Goal: Information Seeking & Learning: Find specific page/section

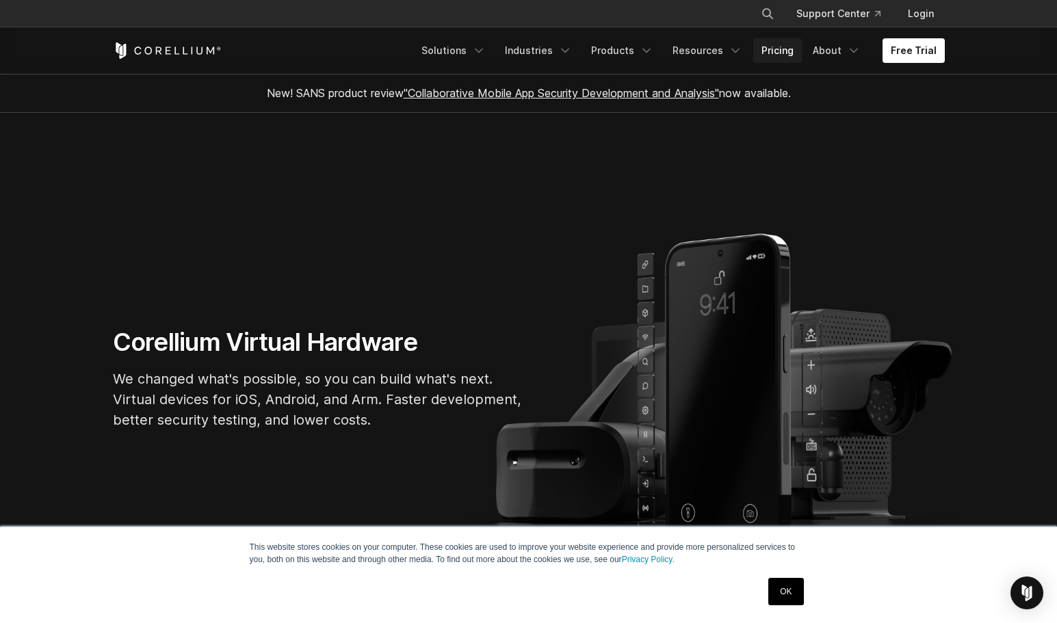
click at [779, 48] on link "Pricing" at bounding box center [777, 50] width 49 height 25
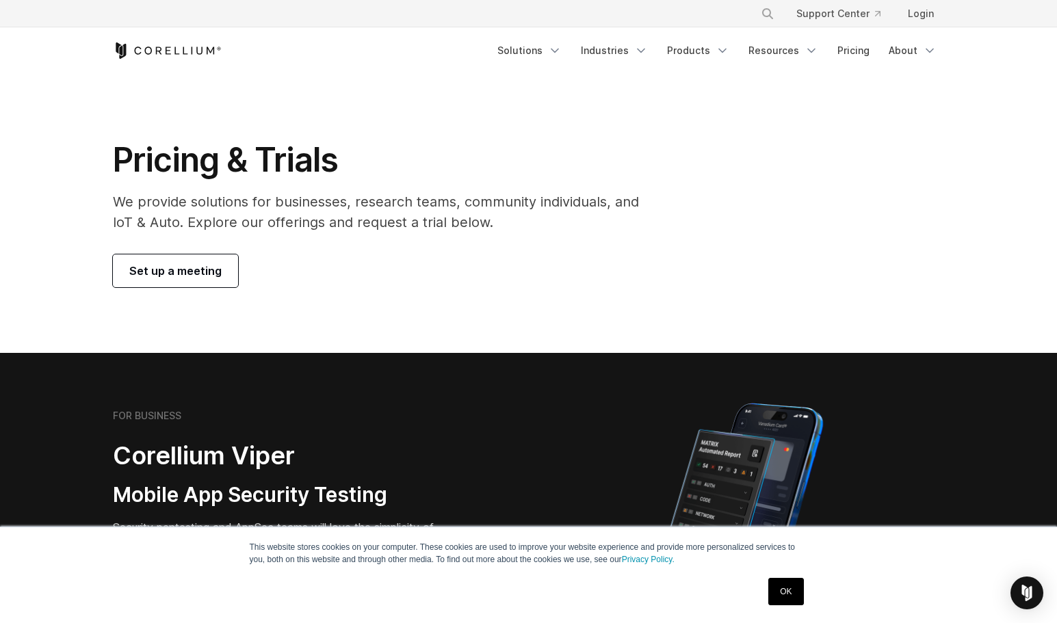
click at [779, 581] on link "OK" at bounding box center [785, 591] width 35 height 27
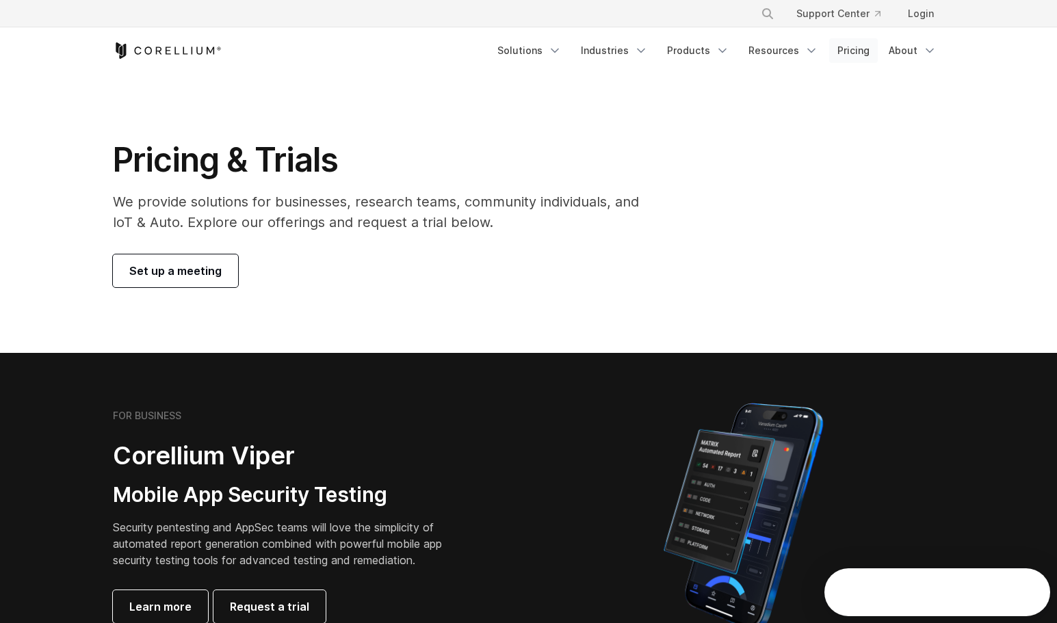
click at [850, 50] on link "Pricing" at bounding box center [853, 50] width 49 height 25
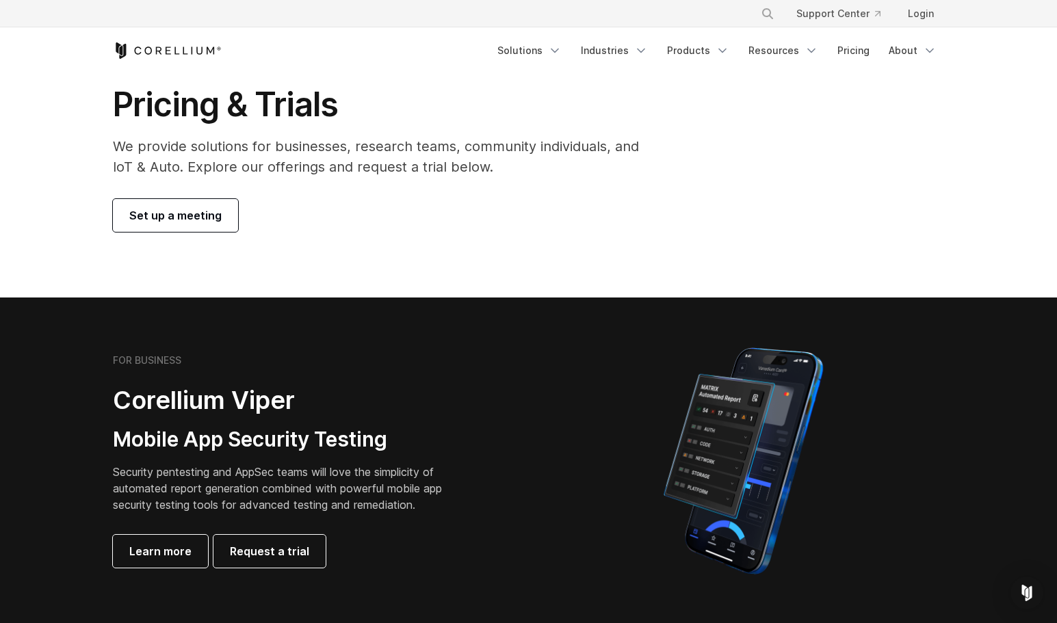
scroll to position [205, 0]
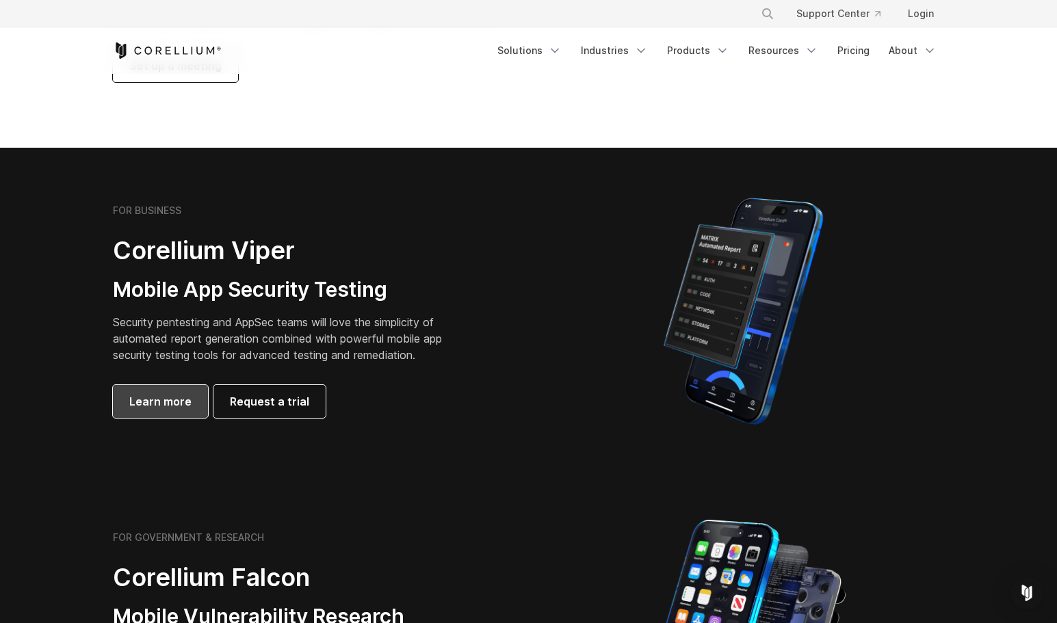
click at [150, 402] on span "Learn more" at bounding box center [160, 401] width 62 height 16
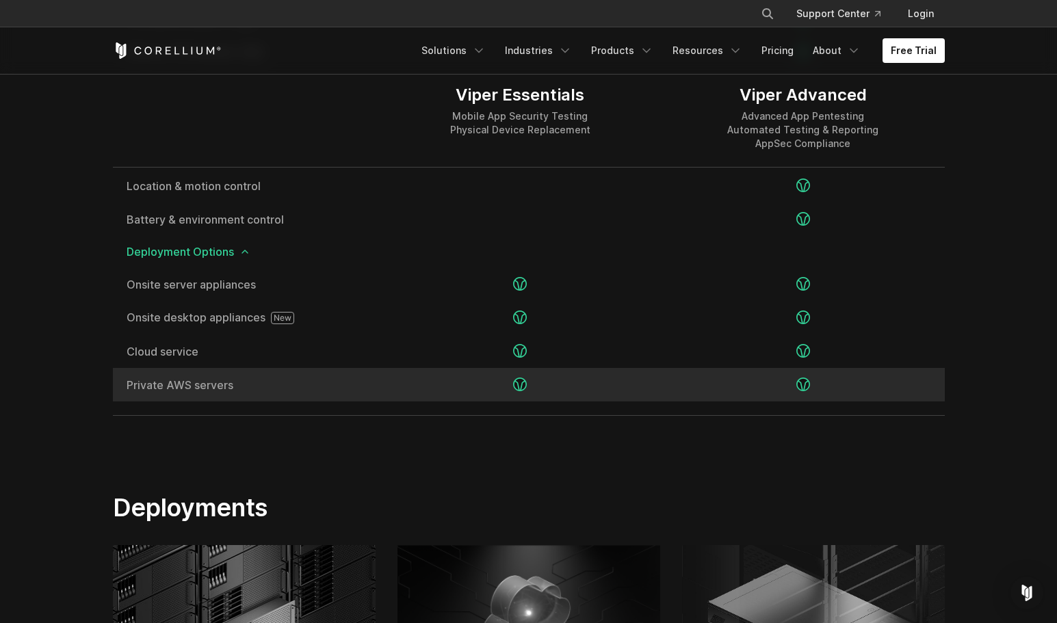
scroll to position [2737, 0]
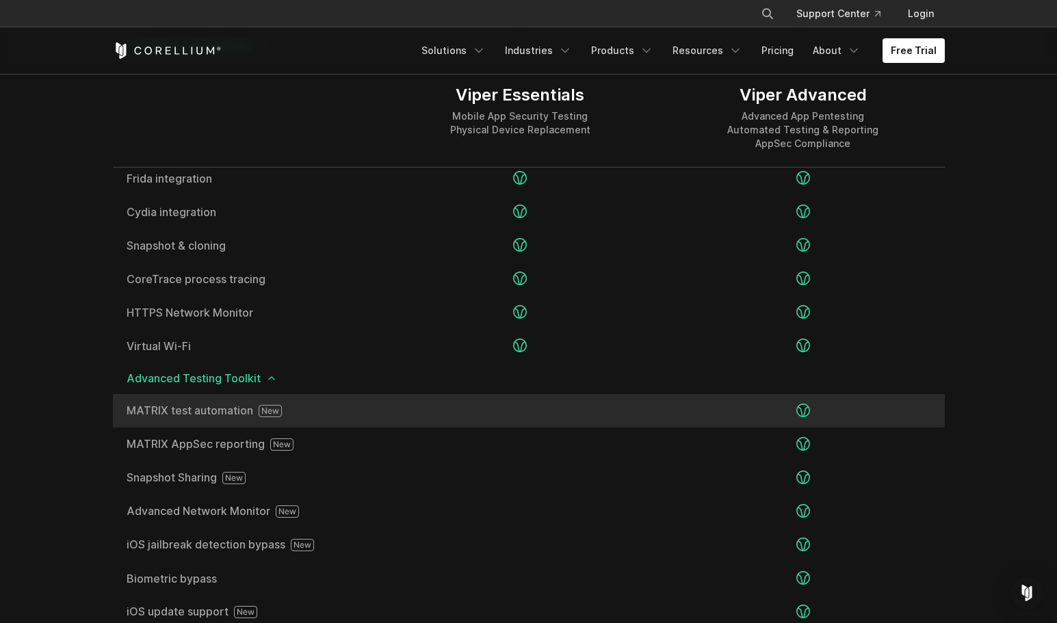
scroll to position [2189, 0]
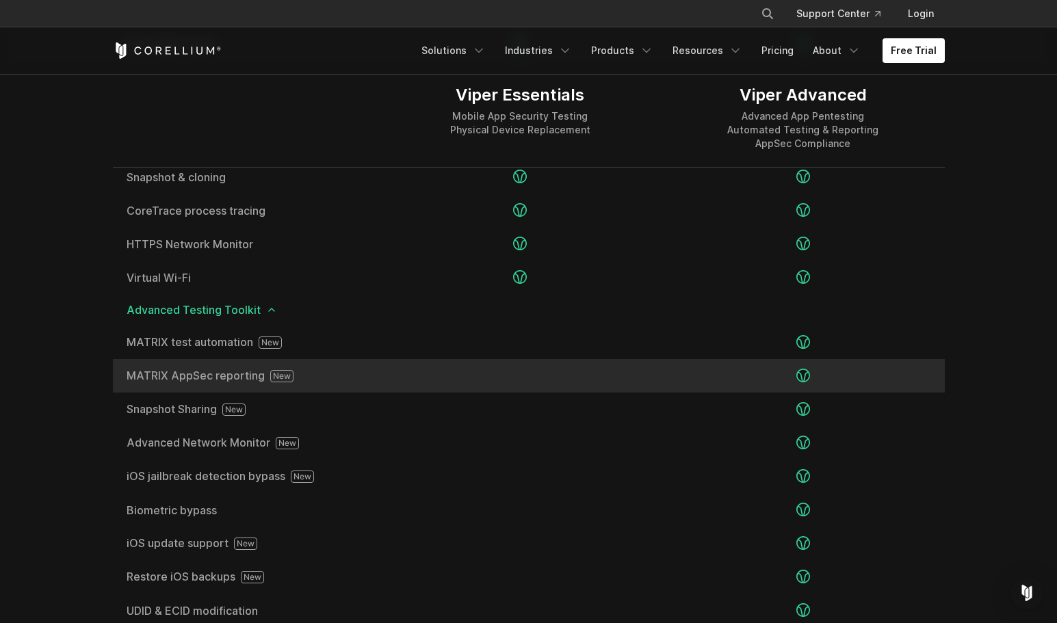
click at [274, 370] on rect at bounding box center [281, 376] width 23 height 12
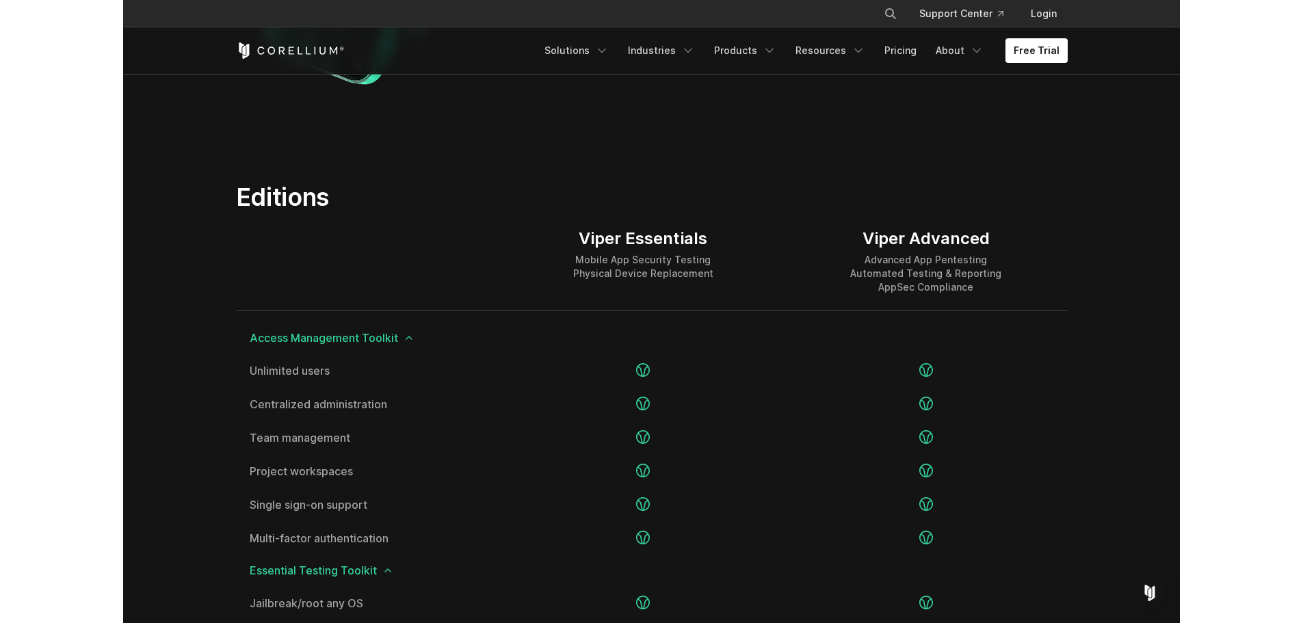
scroll to position [1589, 0]
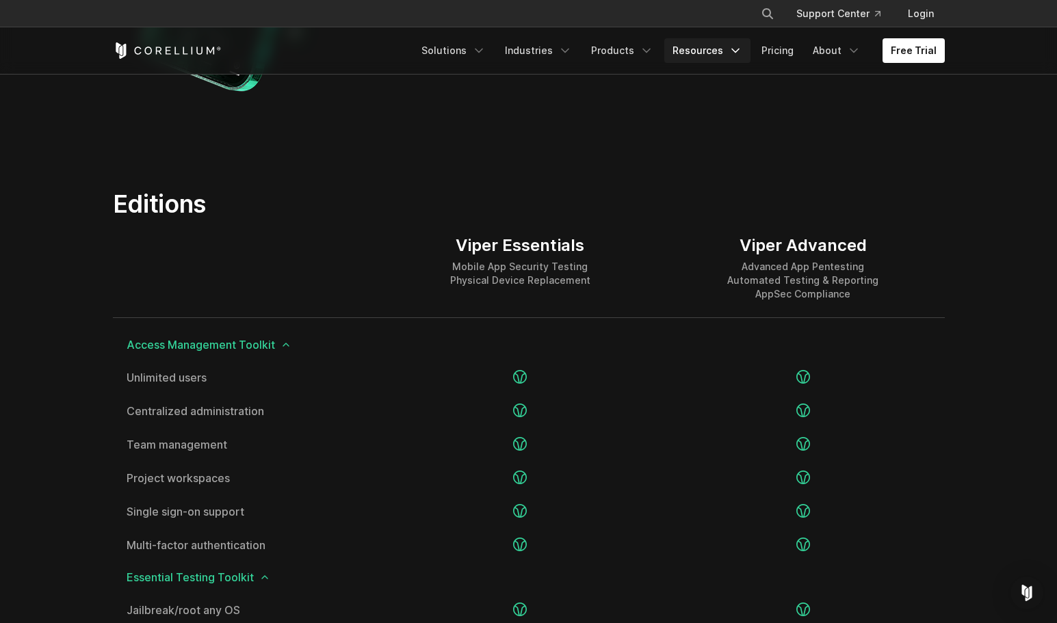
click at [684, 53] on link "Resources" at bounding box center [707, 50] width 86 height 25
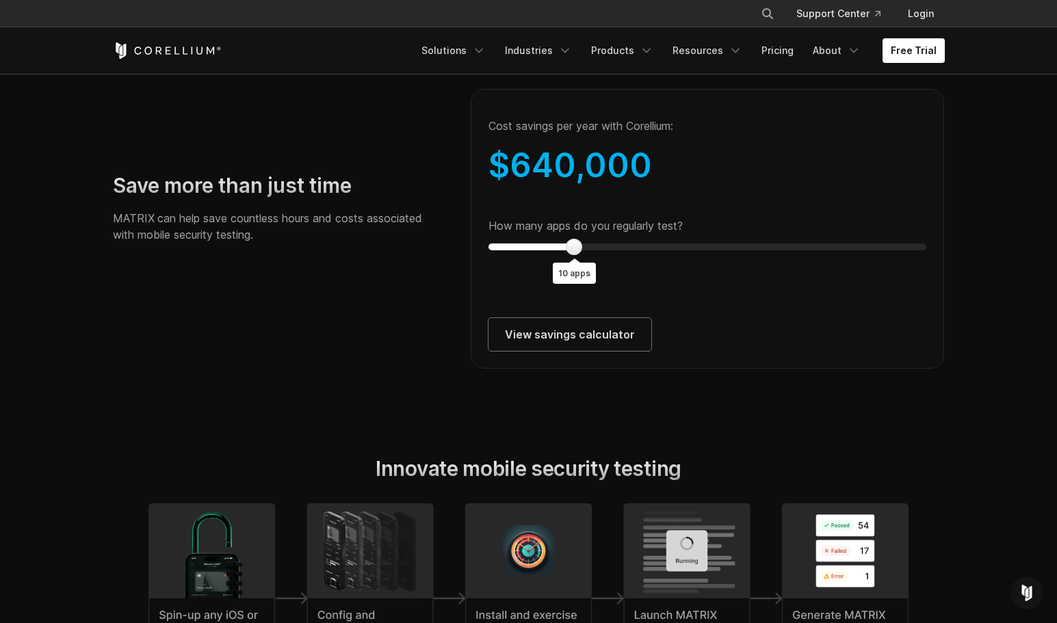
scroll to position [2600, 0]
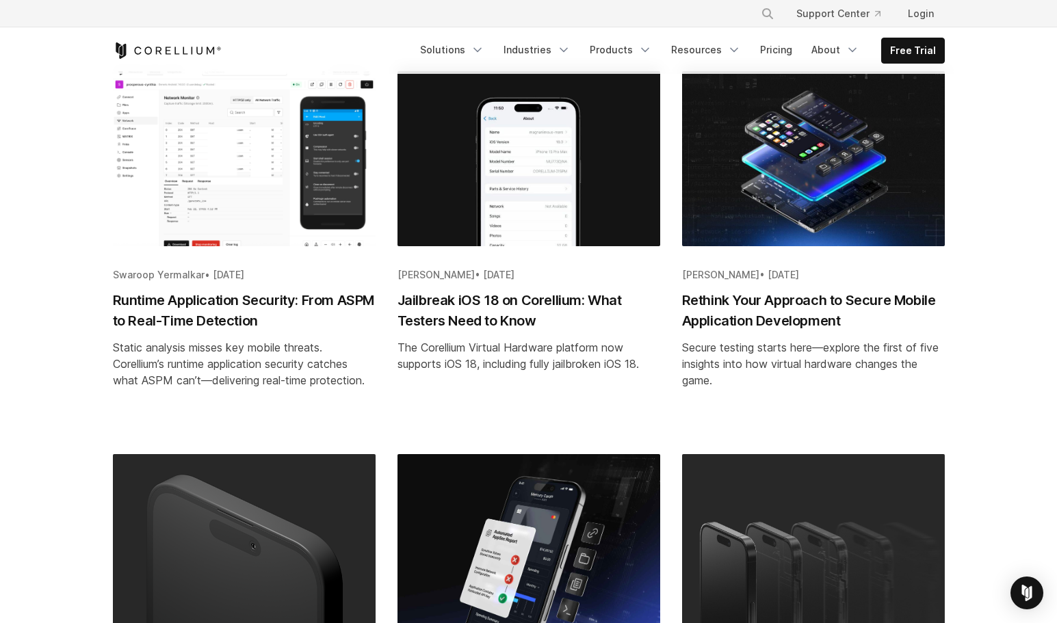
scroll to position [753, 0]
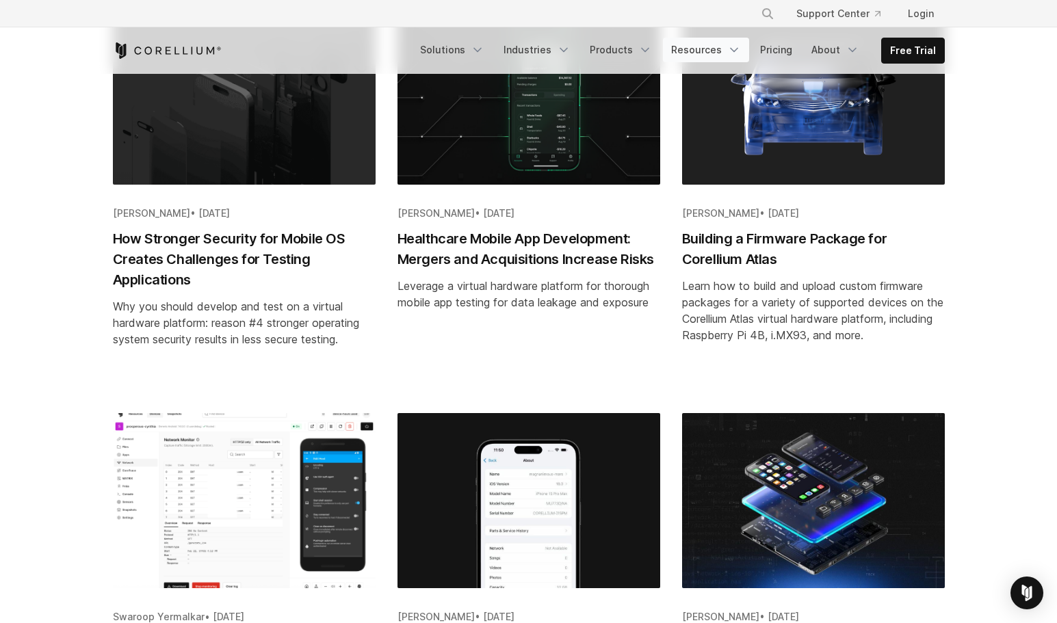
click at [718, 43] on link "Resources" at bounding box center [706, 50] width 86 height 25
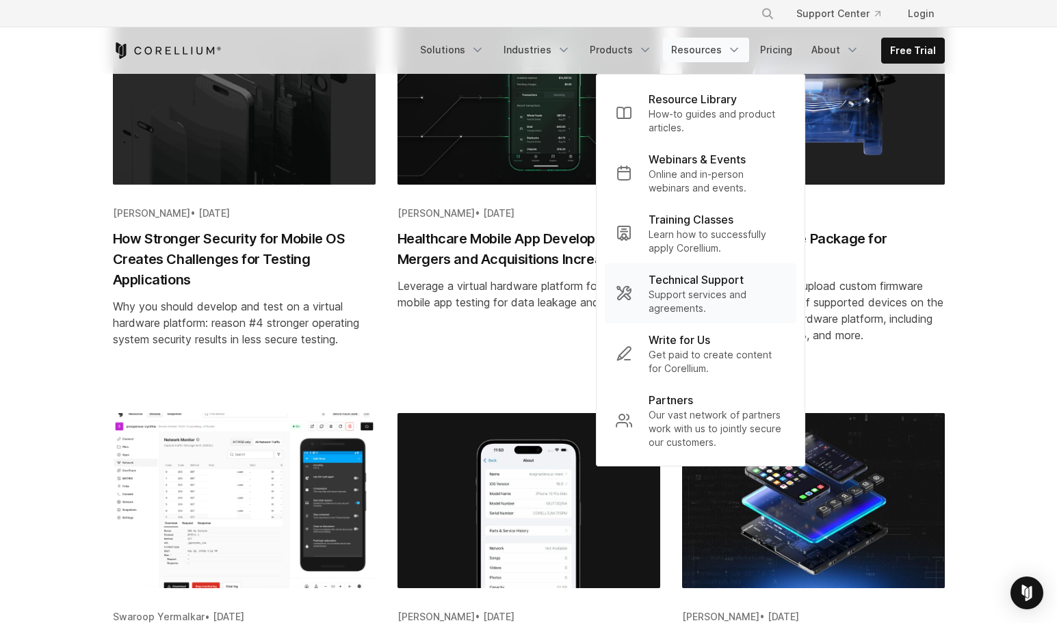
click at [736, 282] on p "Technical Support" at bounding box center [696, 280] width 95 height 16
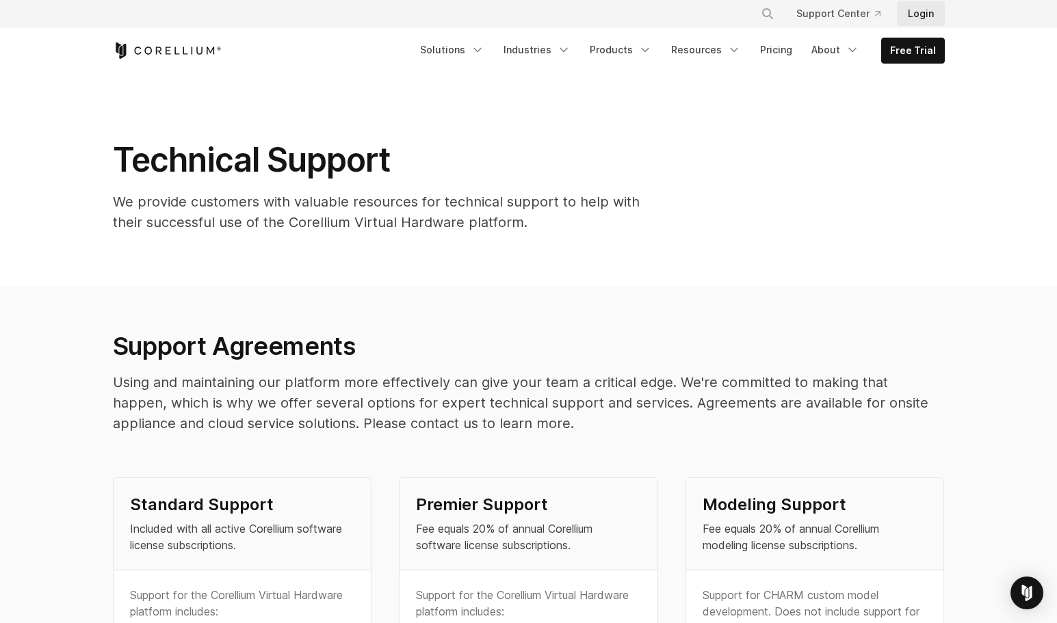
click at [920, 13] on link "Login" at bounding box center [921, 13] width 48 height 25
